Goal: Transaction & Acquisition: Book appointment/travel/reservation

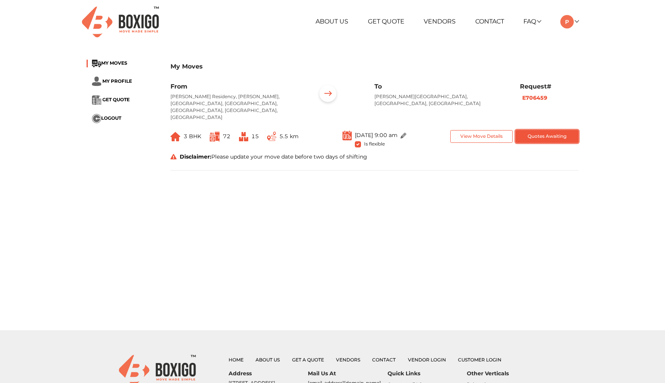
click at [534, 130] on button "Quotes Awaiting" at bounding box center [547, 136] width 63 height 13
click at [491, 130] on button "View Move Details" at bounding box center [481, 136] width 63 height 13
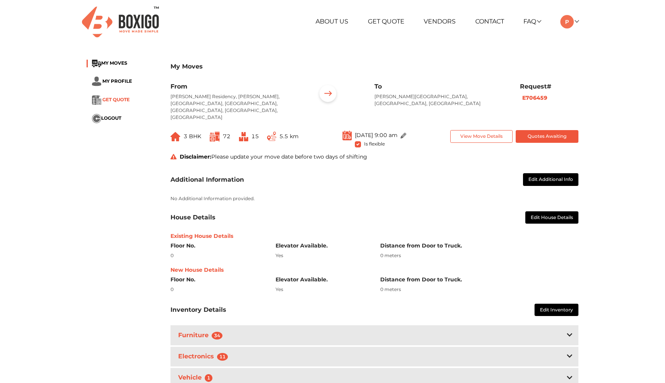
click at [114, 102] on span "GET QUOTE" at bounding box center [115, 100] width 27 height 6
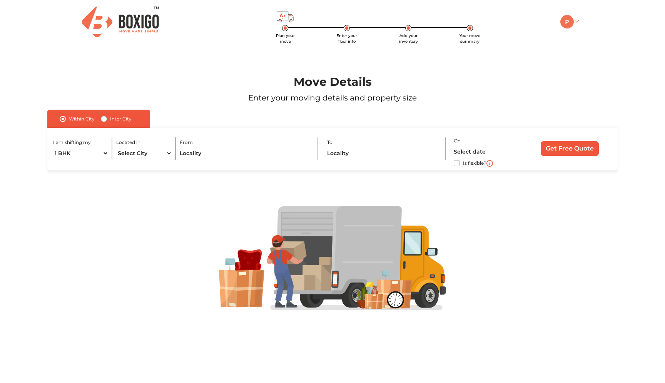
click at [578, 23] on link at bounding box center [569, 21] width 18 height 7
click at [594, 62] on link "Make Estimate" at bounding box center [591, 62] width 62 height 14
click at [591, 60] on link "Make Estimate" at bounding box center [591, 62] width 62 height 14
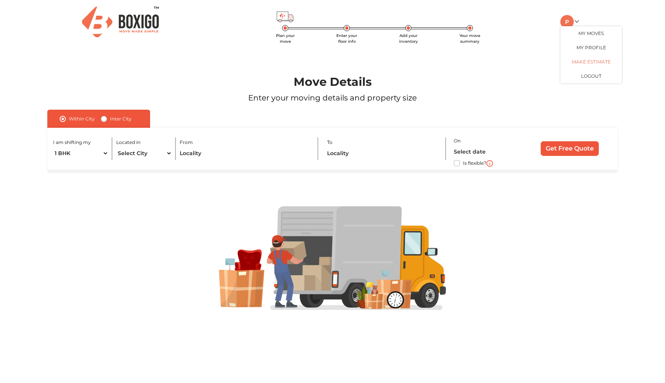
click at [591, 60] on link "Make Estimate" at bounding box center [591, 62] width 62 height 14
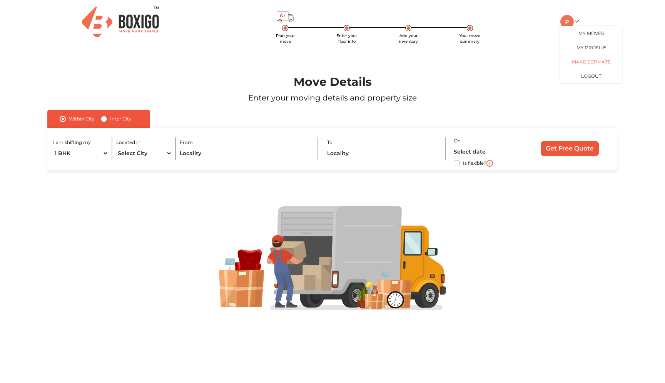
click at [591, 60] on link "Make Estimate" at bounding box center [591, 62] width 62 height 14
click at [594, 43] on link "My Profile" at bounding box center [591, 47] width 62 height 14
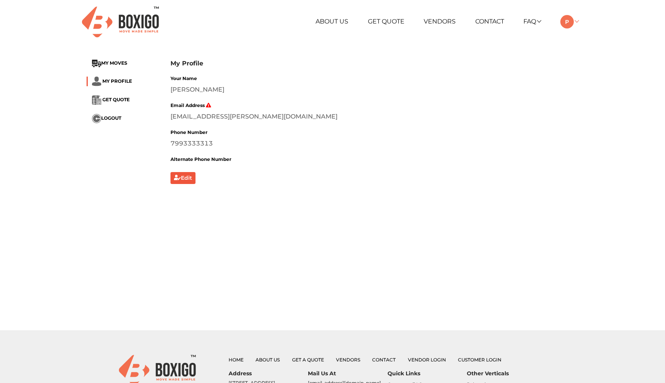
click at [572, 26] on img at bounding box center [566, 21] width 13 height 13
click at [576, 66] on link "Make Estimate" at bounding box center [591, 62] width 62 height 14
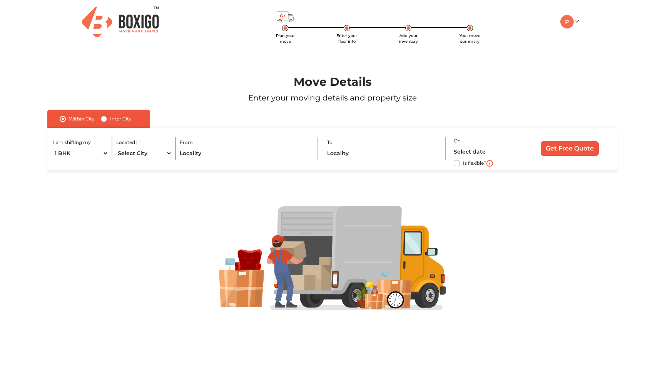
click at [110, 120] on label "Inter City" at bounding box center [121, 118] width 22 height 9
click at [105, 120] on input "Inter City" at bounding box center [104, 118] width 6 height 8
radio input "true"
click at [290, 34] on span "Plan your move" at bounding box center [285, 38] width 19 height 11
click at [572, 20] on img at bounding box center [566, 21] width 13 height 13
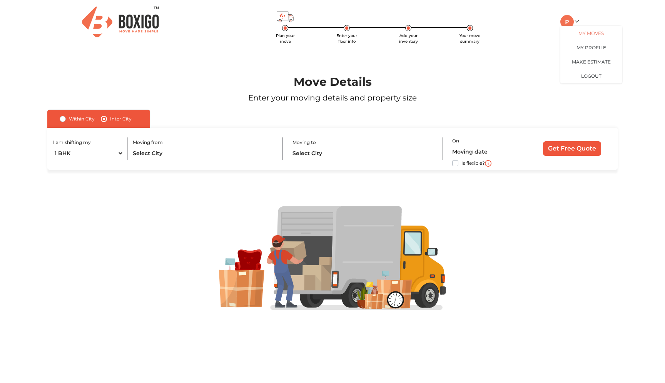
click at [576, 37] on link "My Moves" at bounding box center [591, 33] width 62 height 14
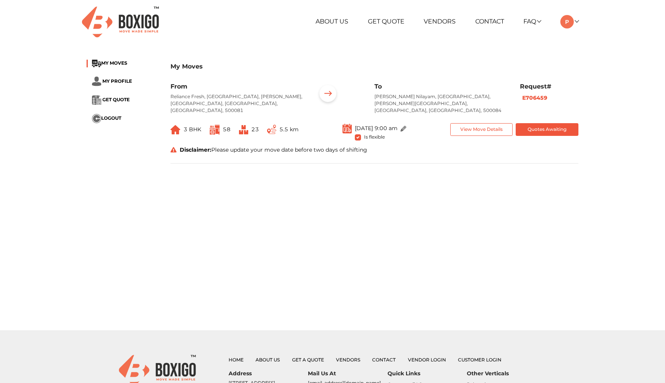
click at [333, 146] on div "Disclaimer: Please update your move date before two days of shifting" at bounding box center [375, 150] width 420 height 8
click at [410, 100] on p "[PERSON_NAME] Nilayam, [GEOGRAPHIC_DATA], [PERSON_NAME][GEOGRAPHIC_DATA], [GEOG…" at bounding box center [442, 103] width 134 height 21
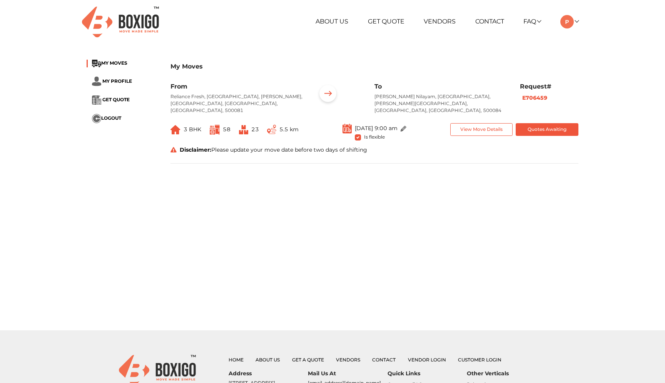
click at [410, 100] on p "[PERSON_NAME] Nilayam, [GEOGRAPHIC_DATA], [PERSON_NAME][GEOGRAPHIC_DATA], [GEOG…" at bounding box center [442, 103] width 134 height 21
click at [504, 135] on div "View Move Details Quotes Awaiting" at bounding box center [515, 133] width 140 height 20
click at [533, 123] on button "Quotes Awaiting" at bounding box center [547, 129] width 63 height 13
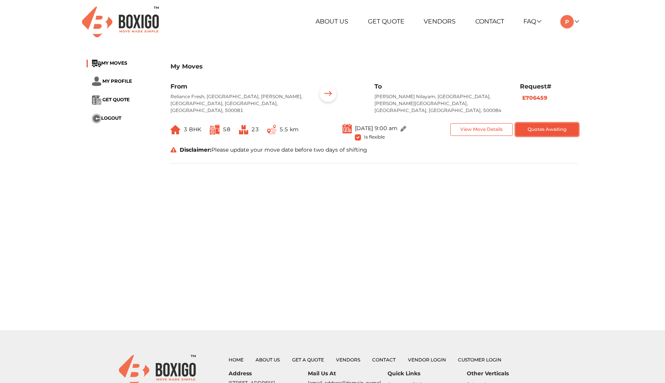
click at [533, 123] on button "Quotes Awaiting" at bounding box center [547, 129] width 63 height 13
click at [542, 95] on b "E706459" at bounding box center [534, 97] width 25 height 7
